Goal: Task Accomplishment & Management: Manage account settings

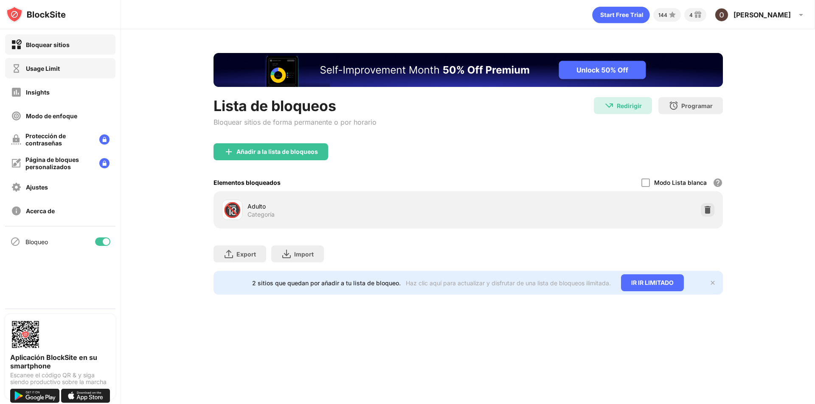
click at [23, 60] on div "Usage Limit" at bounding box center [60, 68] width 110 height 20
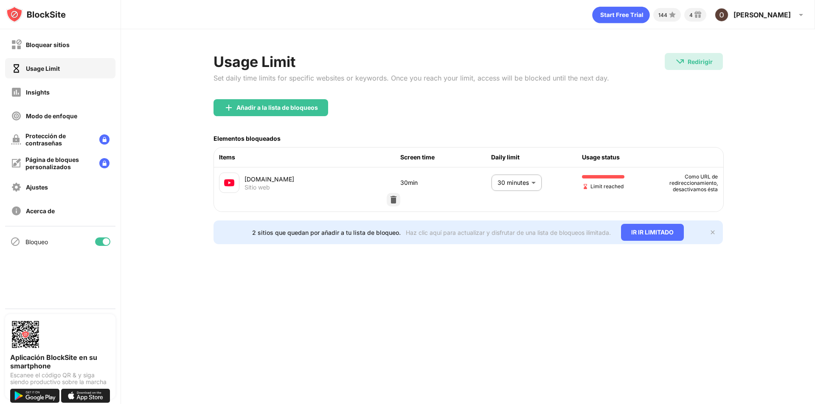
click at [490, 184] on div "30min" at bounding box center [445, 182] width 91 height 9
click at [496, 182] on body "Bloquear sitios Usage Limit Insights Modo de enfoque Protección de contraseñas …" at bounding box center [407, 202] width 815 height 404
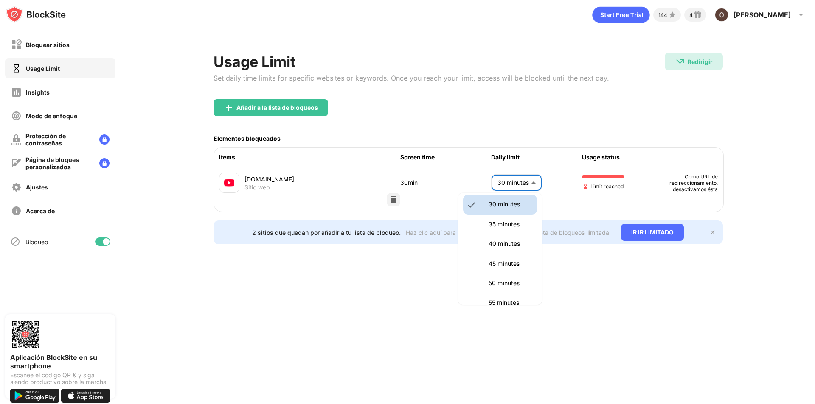
scroll to position [165, 0]
click at [490, 216] on li "45 minutes" at bounding box center [500, 223] width 74 height 20
type input "**"
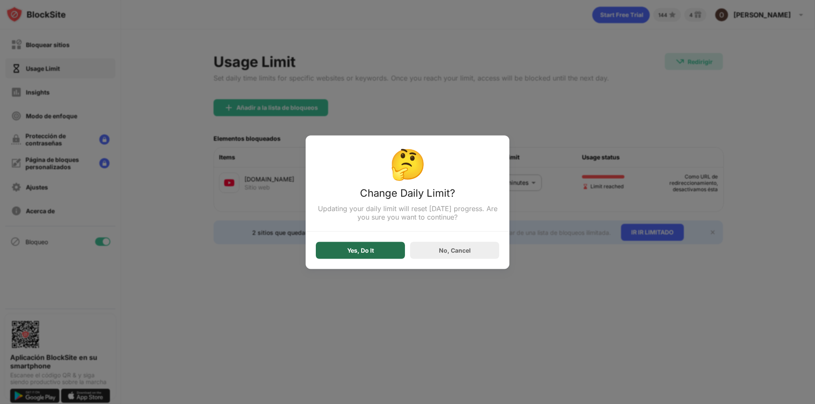
drag, startPoint x: 391, startPoint y: 250, endPoint x: 378, endPoint y: 246, distance: 13.6
click at [389, 250] on div "Yes, Do It" at bounding box center [360, 250] width 89 height 17
